Goal: Information Seeking & Learning: Learn about a topic

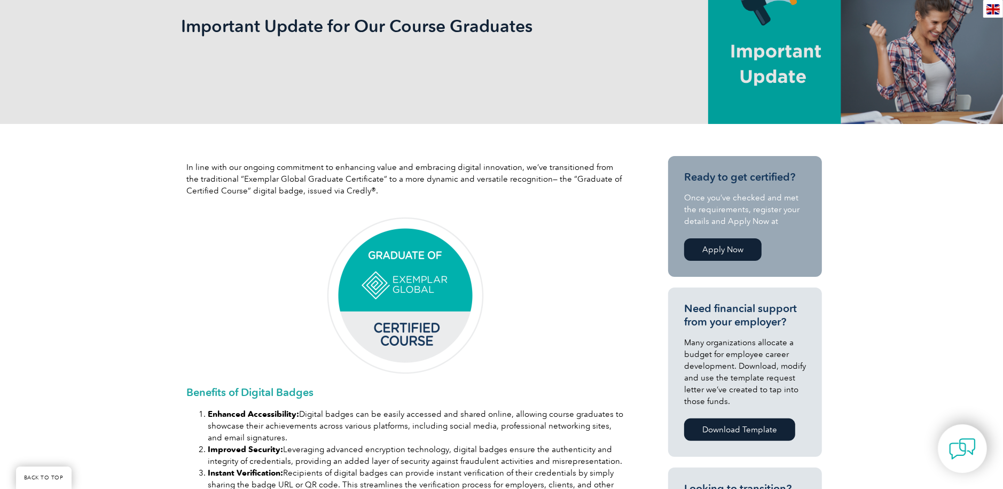
scroll to position [267, 0]
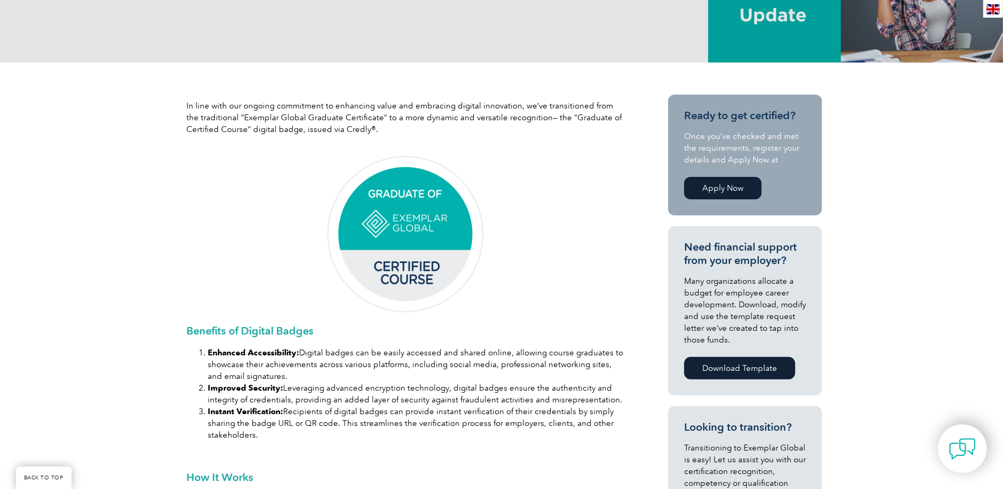
click at [406, 230] on img at bounding box center [405, 234] width 160 height 160
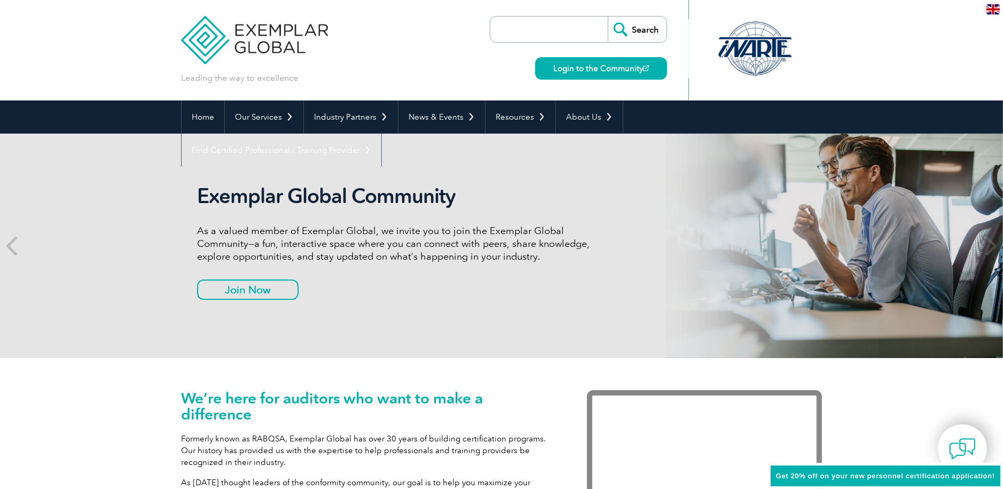
click at [553, 30] on input "search" at bounding box center [552, 30] width 112 height 26
click at [728, 88] on div at bounding box center [755, 50] width 134 height 100
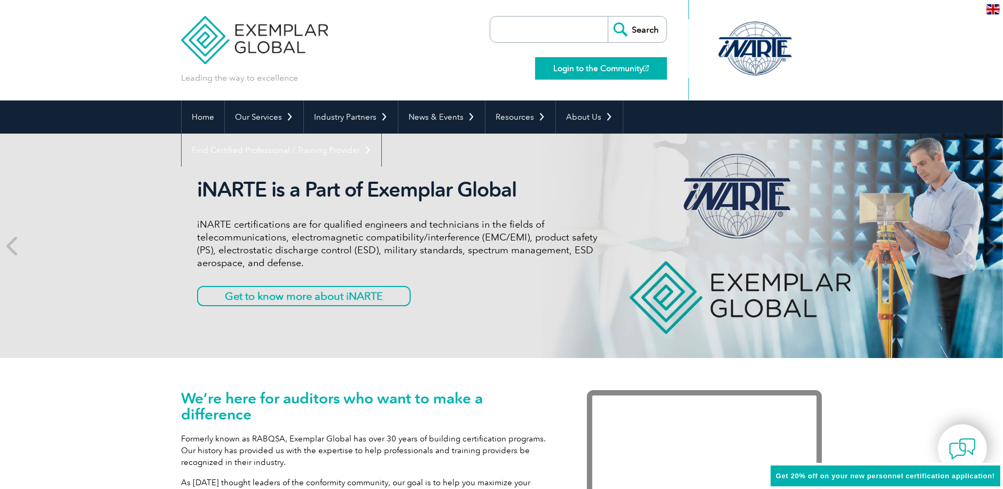
click at [589, 66] on link "Login to the Community" at bounding box center [601, 68] width 132 height 22
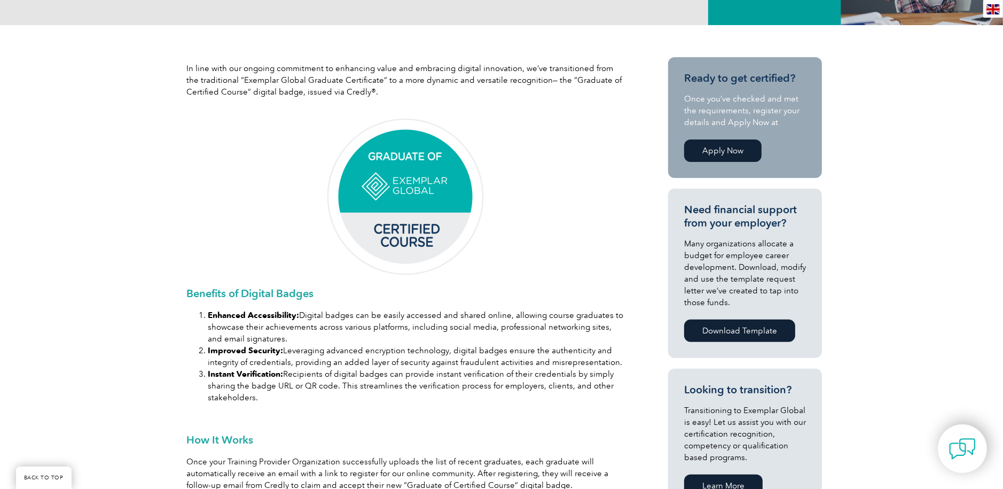
scroll to position [320, 0]
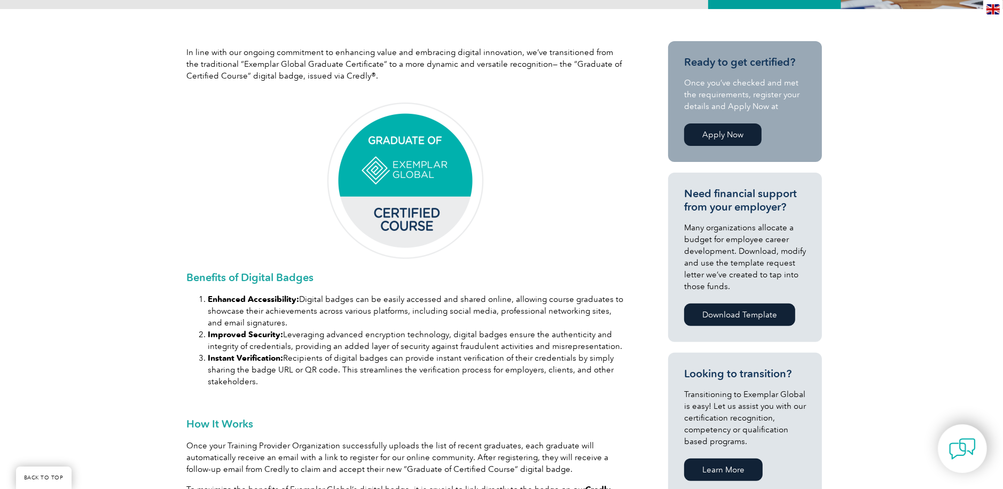
click at [411, 206] on img at bounding box center [405, 181] width 160 height 160
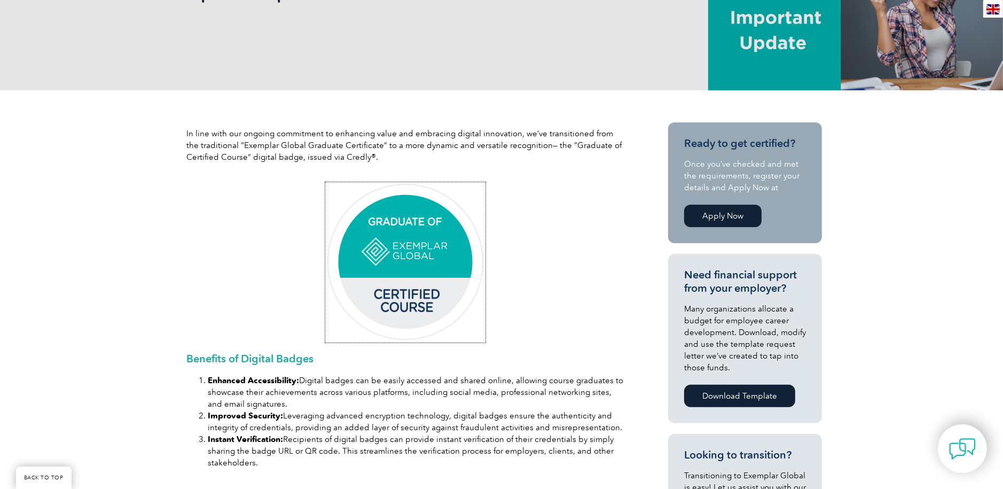
scroll to position [160, 0]
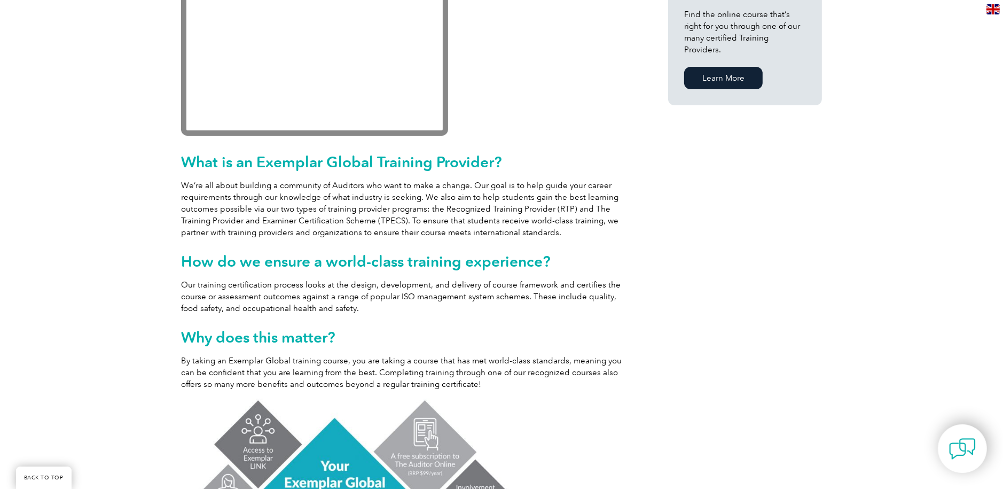
scroll to position [160, 0]
